Goal: Complete application form

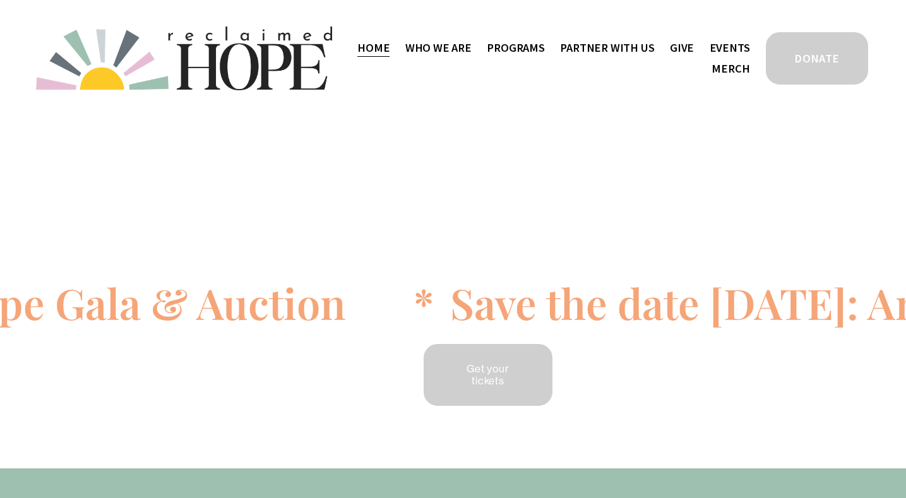
click at [0, 0] on span "Thrive Support Groups" at bounding box center [0, 0] width 0 height 0
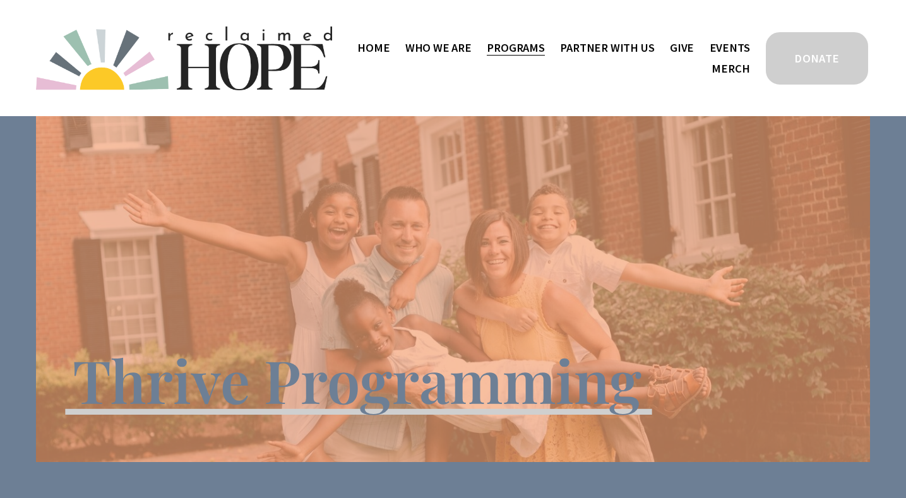
click at [389, 45] on link "Home" at bounding box center [373, 47] width 32 height 21
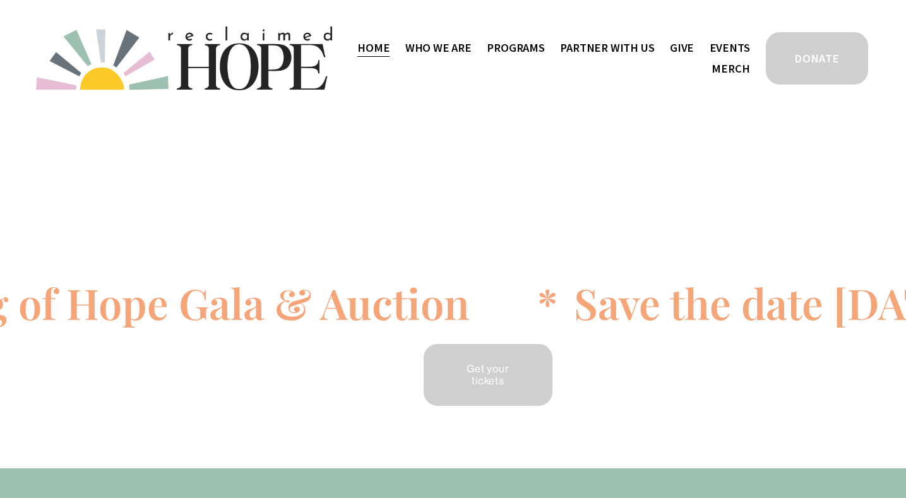
click at [741, 49] on link "Events" at bounding box center [729, 47] width 40 height 21
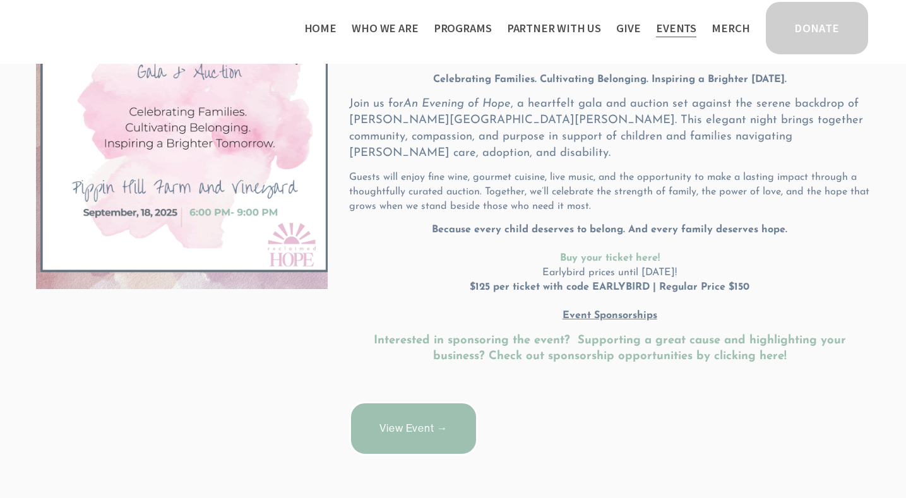
scroll to position [264, 0]
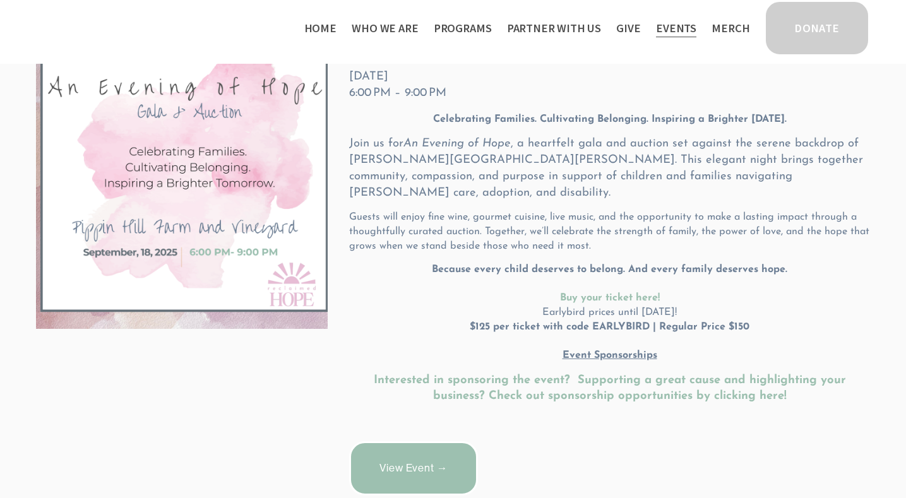
click at [0, 0] on span "Thrive Support Groups" at bounding box center [0, 0] width 0 height 0
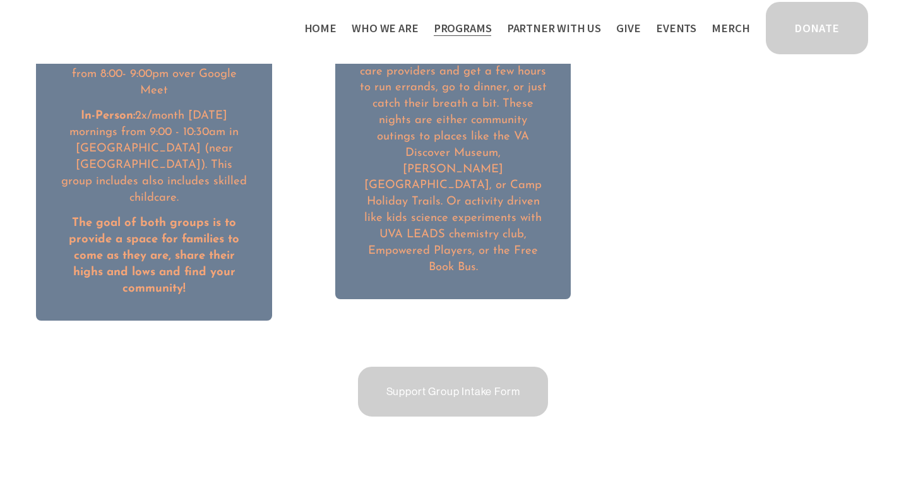
scroll to position [2065, 0]
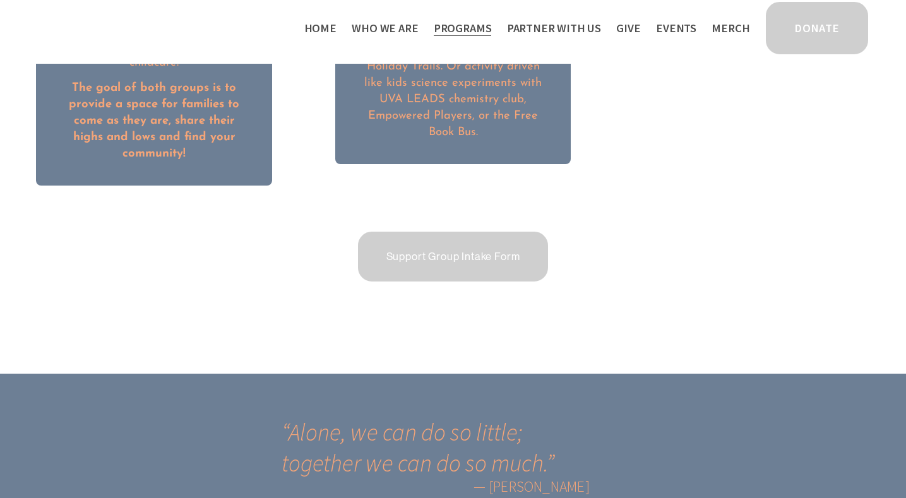
click at [463, 230] on link "Support Group Intake Form" at bounding box center [453, 257] width 194 height 54
